Goal: Task Accomplishment & Management: Use online tool/utility

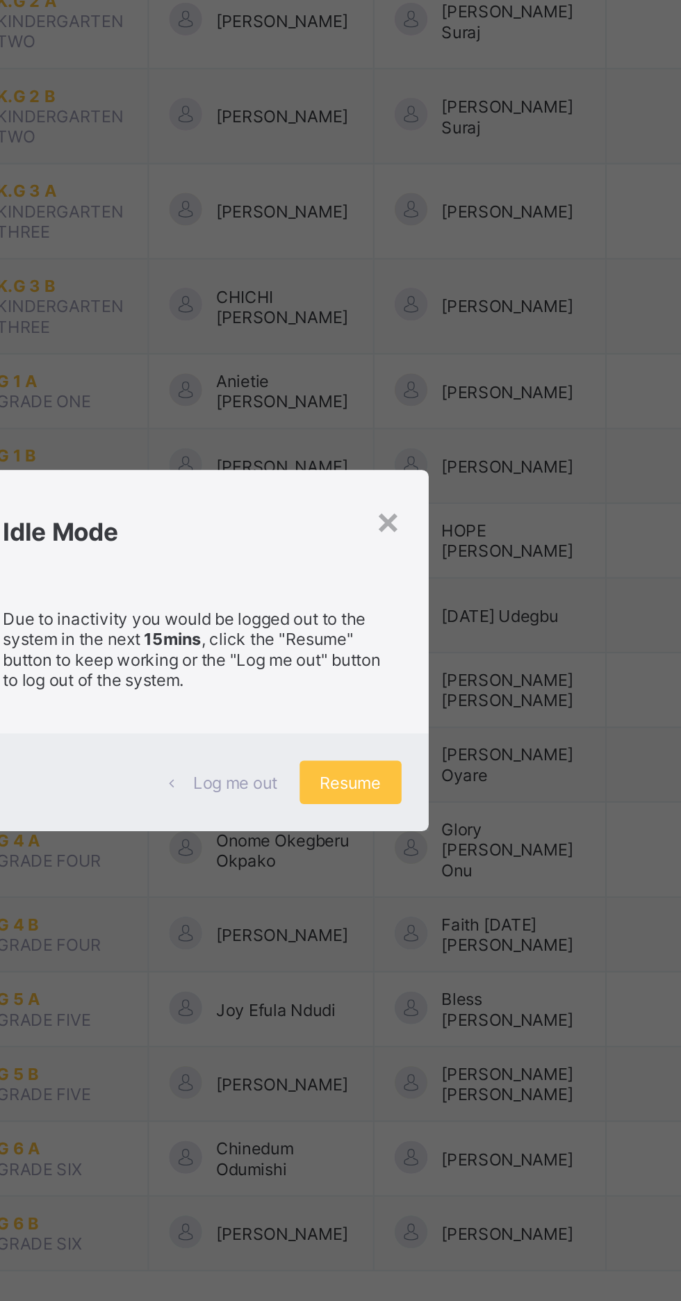
click at [436, 724] on span "Resume" at bounding box center [420, 718] width 31 height 10
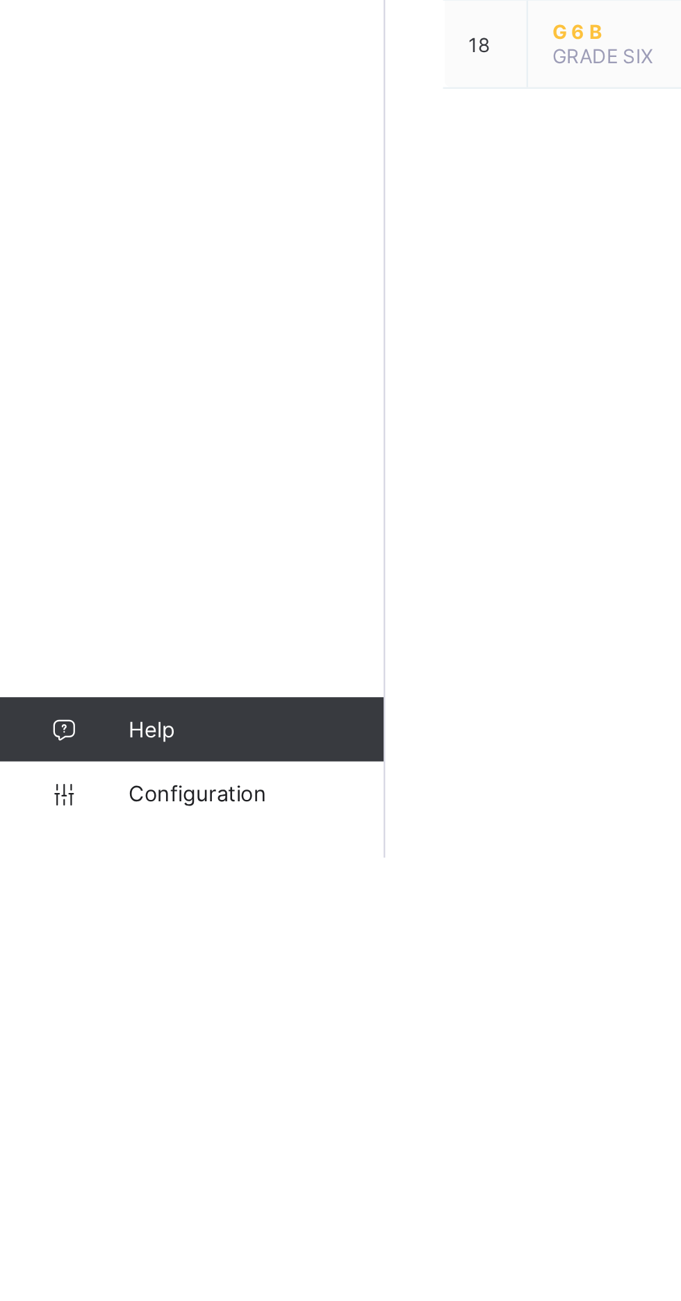
click at [86, 1288] on link "Configuration" at bounding box center [83, 1274] width 166 height 28
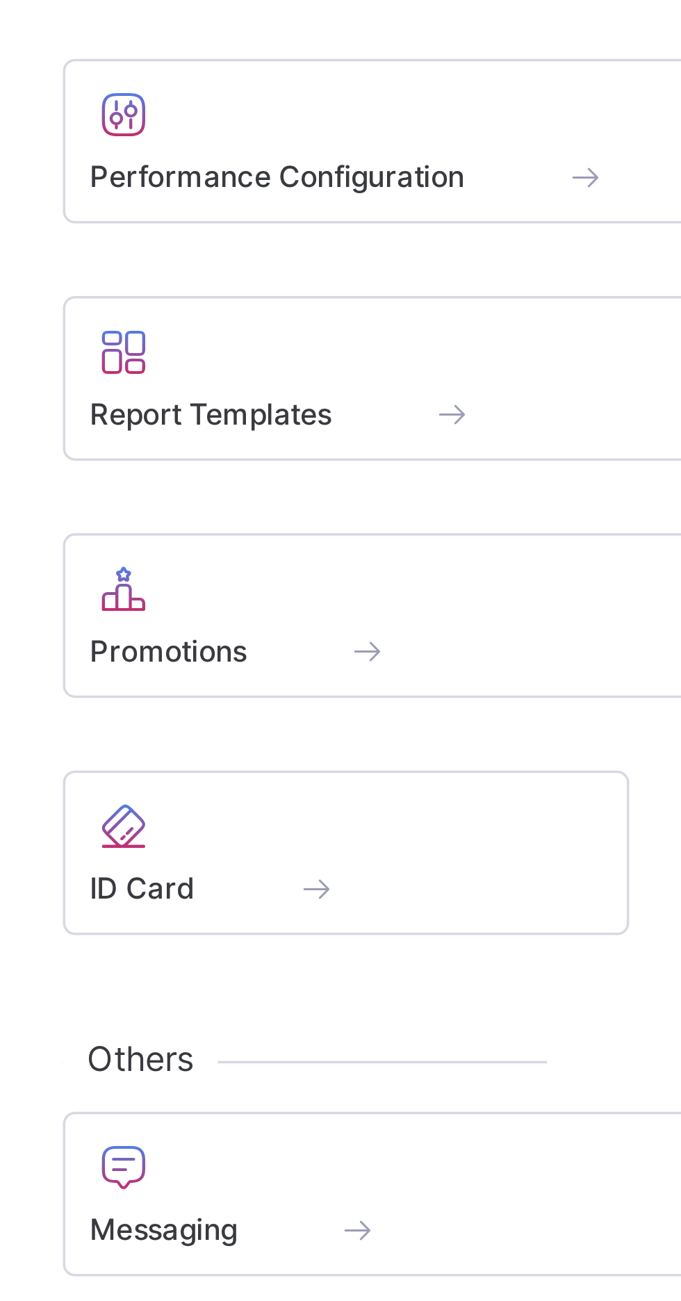
click at [234, 811] on span at bounding box center [295, 812] width 191 height 3
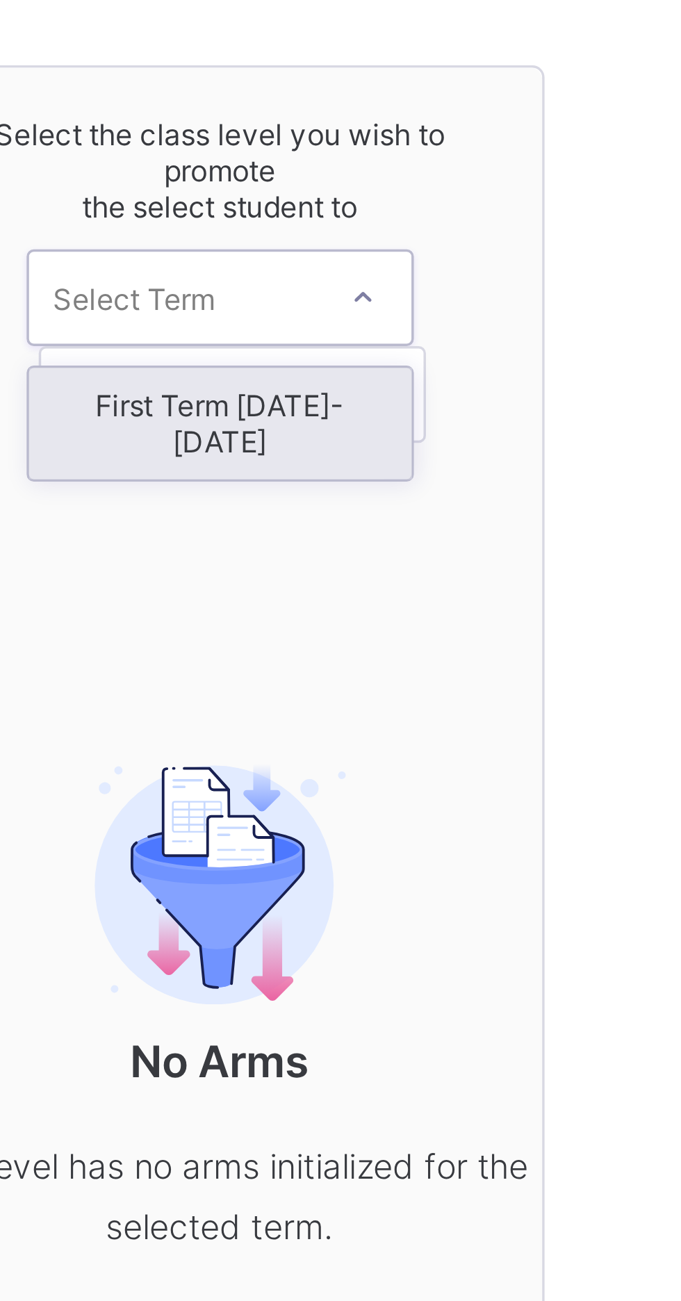
click at [549, 279] on div "First Term [DATE]-[DATE]" at bounding box center [563, 285] width 110 height 32
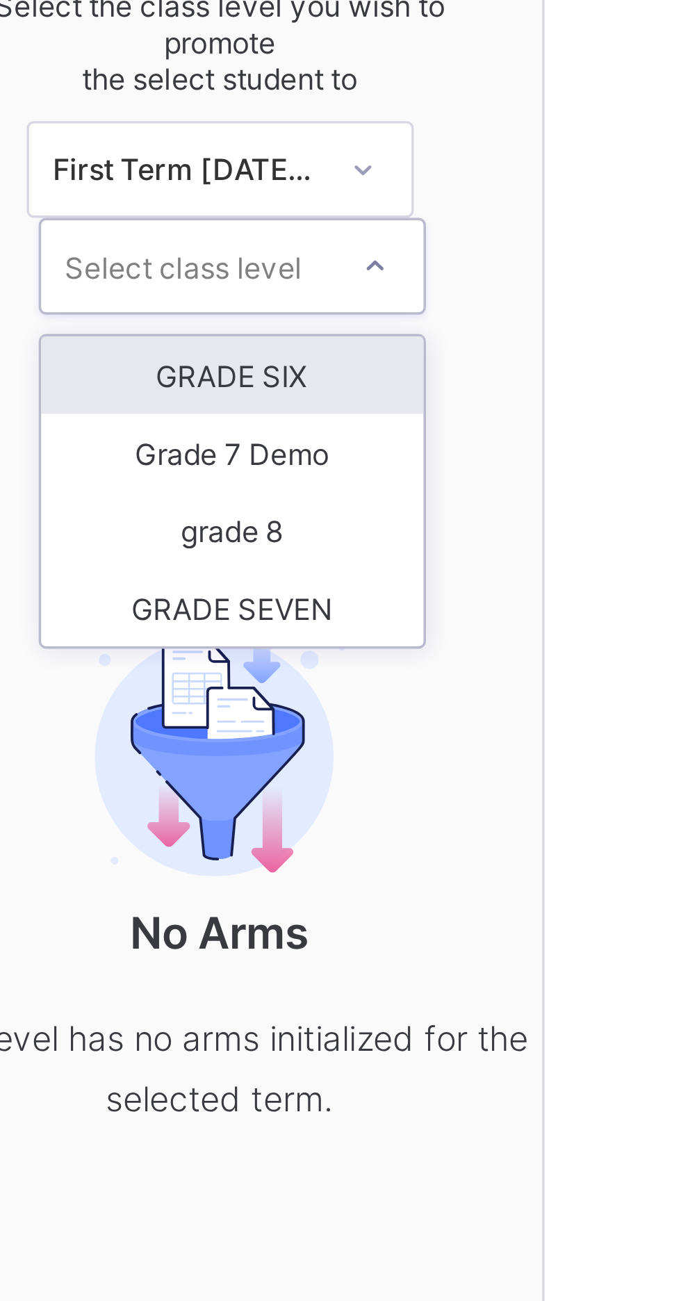
click at [535, 305] on div "GRADE SIX" at bounding box center [567, 308] width 110 height 22
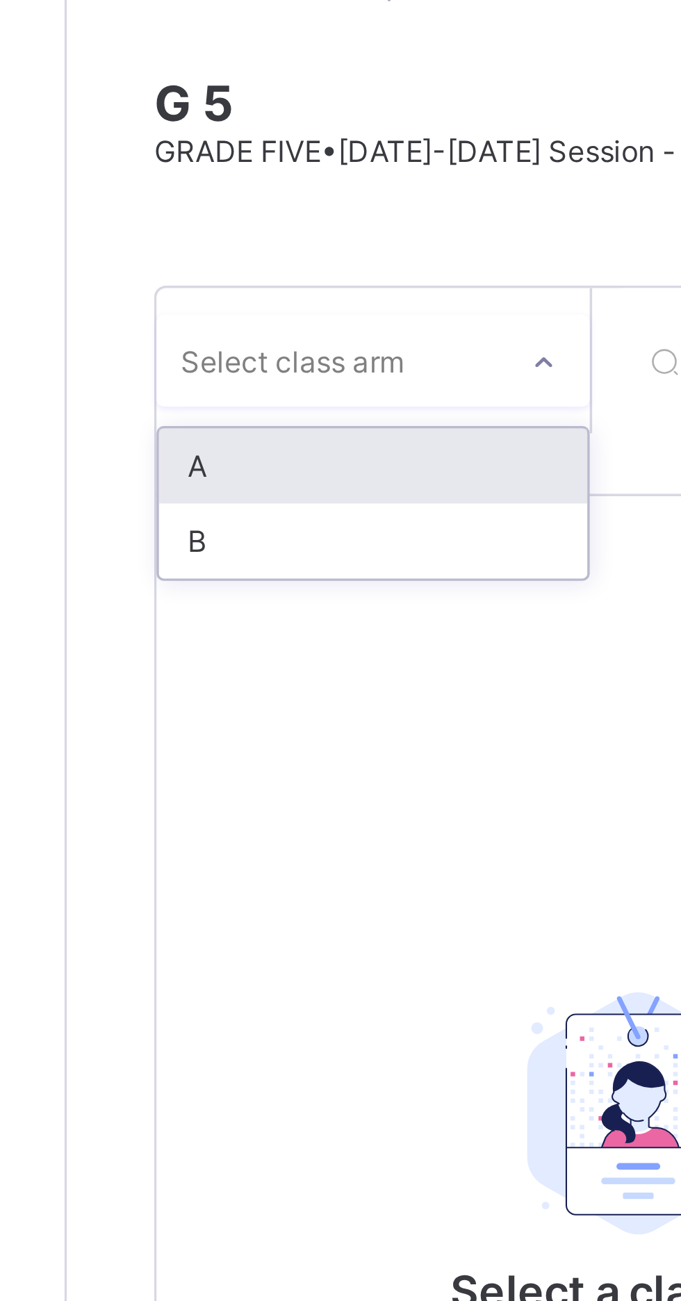
click at [208, 259] on div "B" at bounding box center [254, 256] width 123 height 22
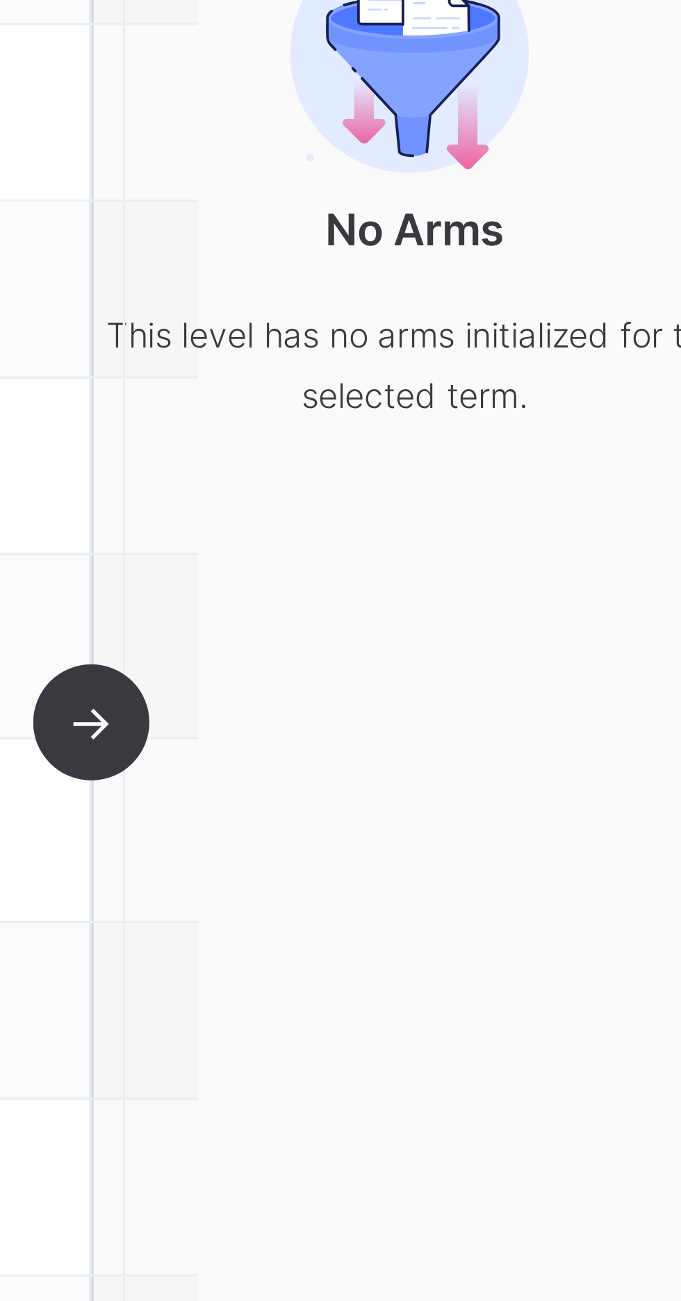
click at [469, 641] on div "B 20 students selected Student Class Arm Promoted to [PERSON_NAME] PPS/G3/KN/41…" at bounding box center [332, 695] width 278 height 1025
click at [469, 647] on div "B 20 students selected Student Class Arm Promoted to [PERSON_NAME] PPS/G3/KN/41…" at bounding box center [332, 695] width 278 height 1025
